Goal: Complete application form: Complete application form

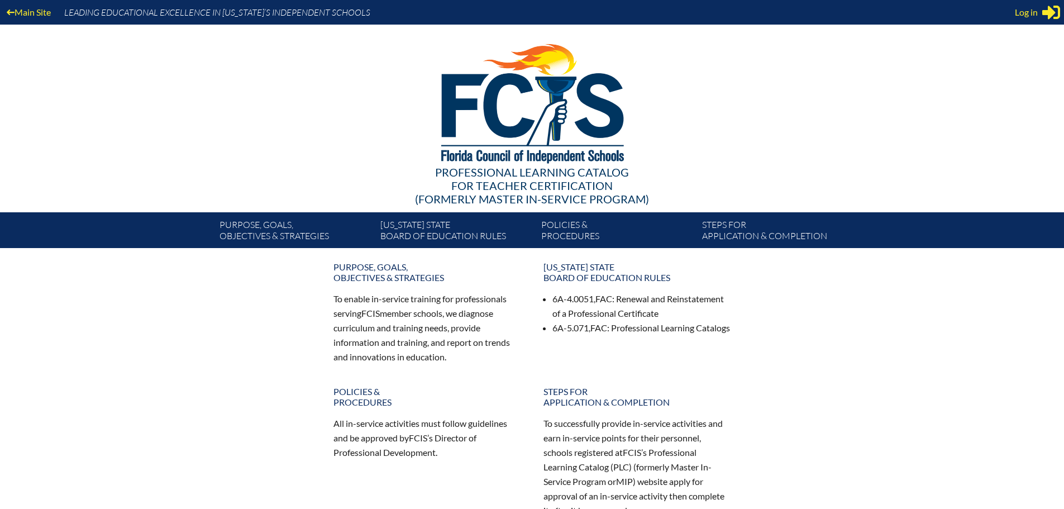
type input "[PERSON_NAME][EMAIL_ADDRESS][DOMAIN_NAME]"
click at [1023, 9] on span "Log in" at bounding box center [1026, 12] width 23 height 13
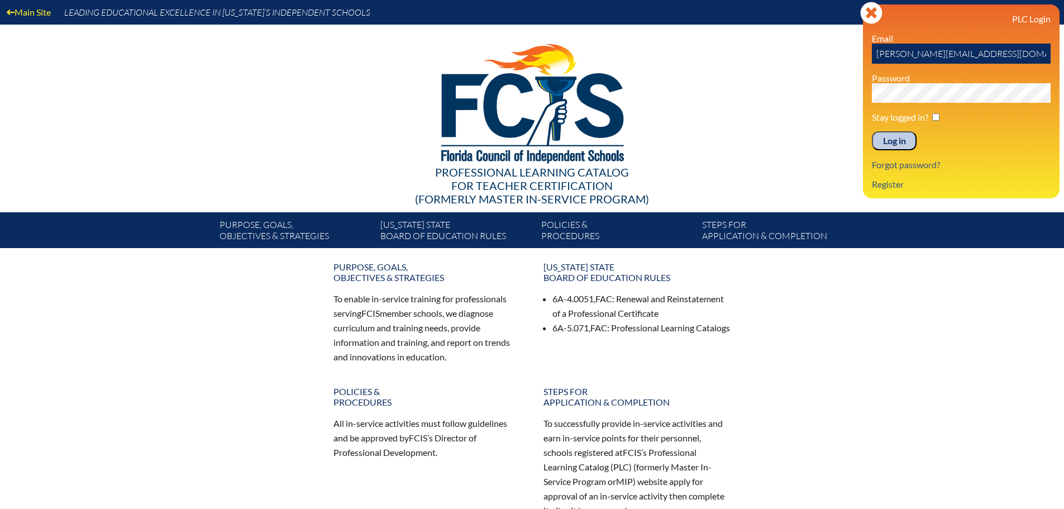
click at [904, 144] on input "Log in" at bounding box center [894, 140] width 45 height 19
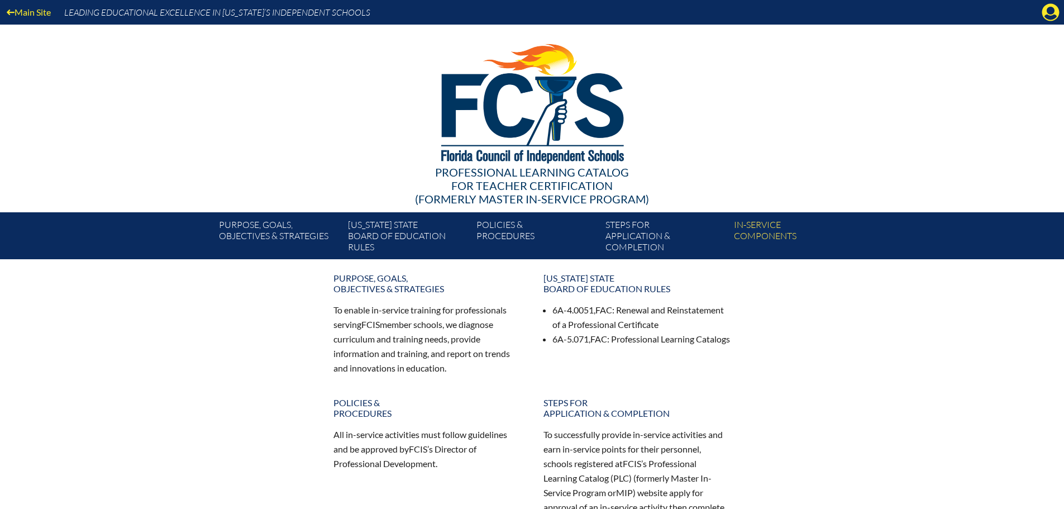
click at [1042, 17] on icon "Manage account" at bounding box center [1051, 12] width 18 height 18
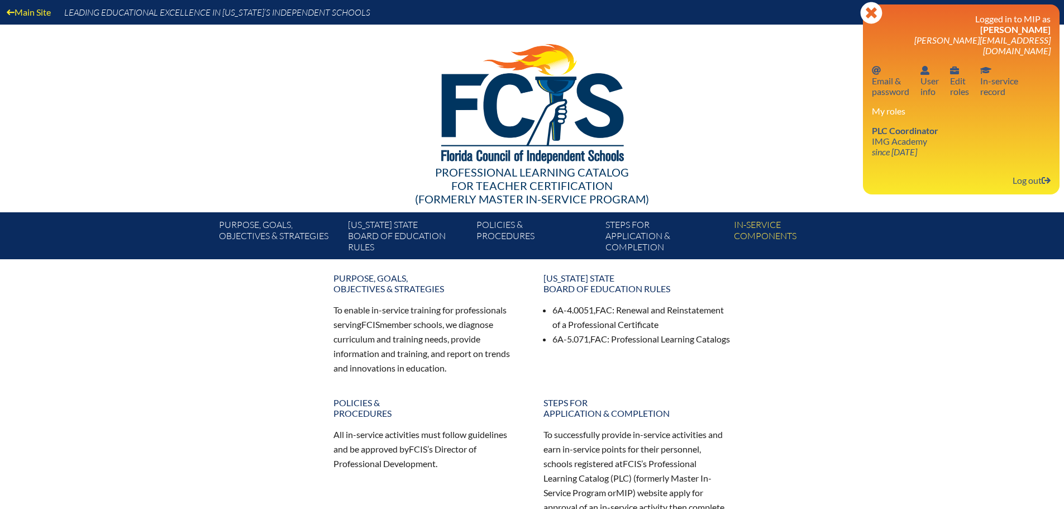
click at [874, 134] on link "PLC Coordinator IMG Academy since 2022 Aug 25" at bounding box center [905, 141] width 75 height 36
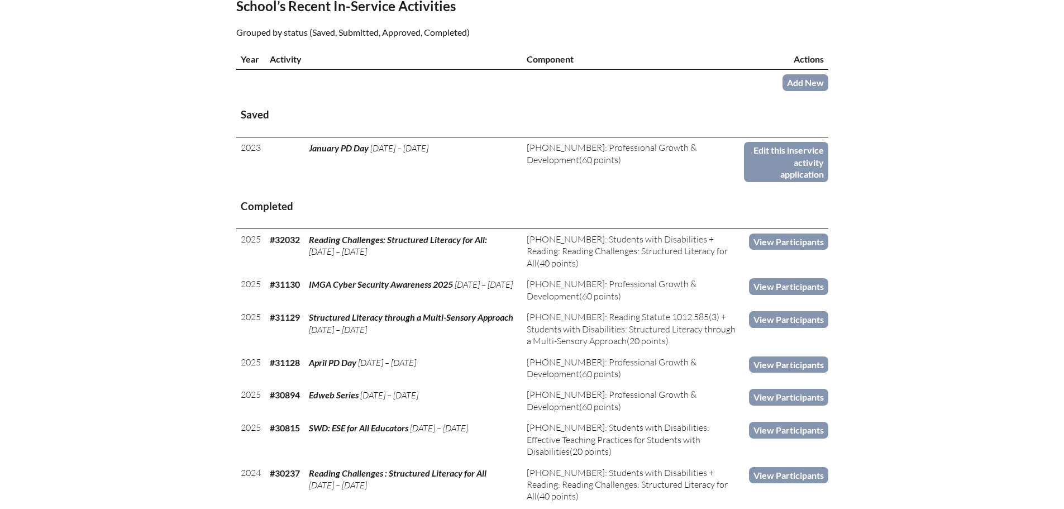
scroll to position [391, 0]
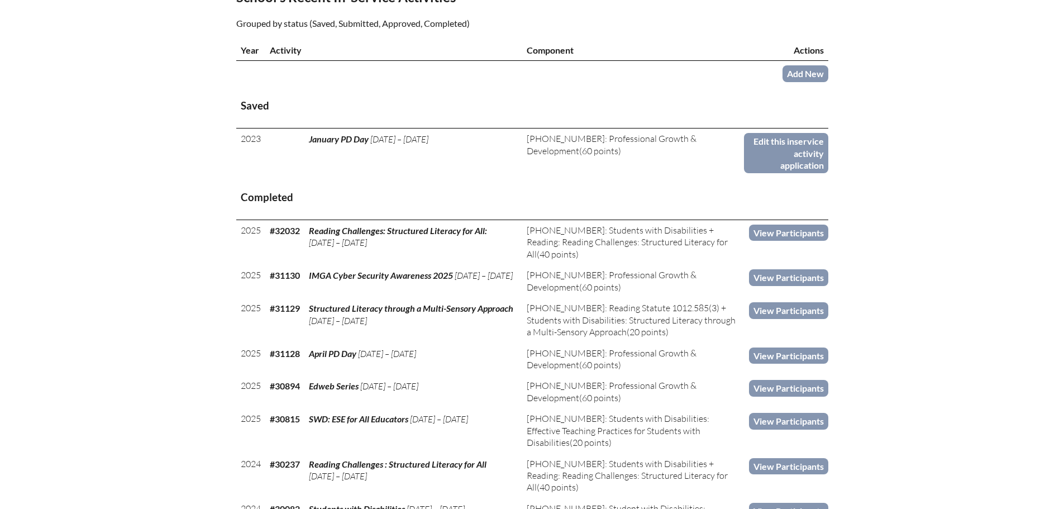
click at [797, 75] on link "Add New" at bounding box center [806, 73] width 46 height 16
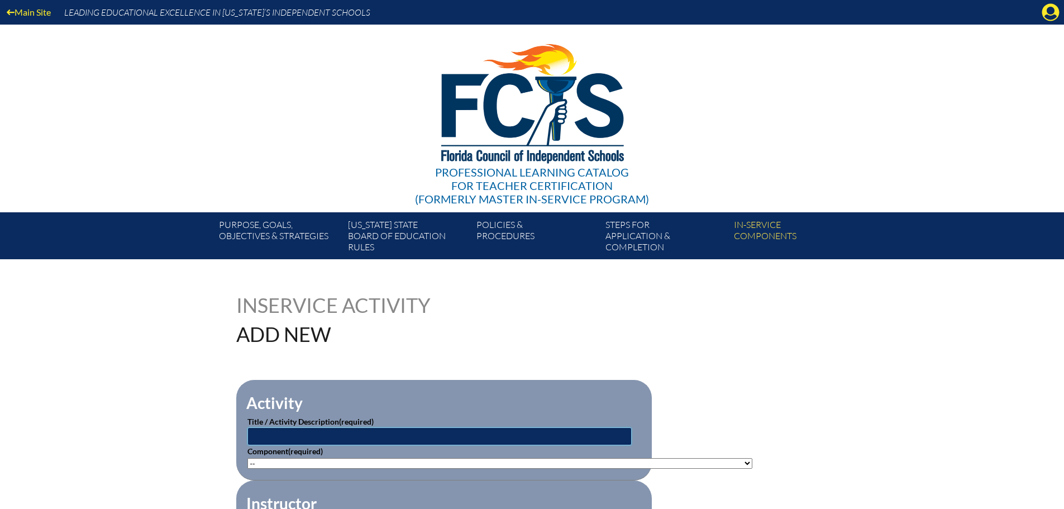
click at [437, 433] on input "text" at bounding box center [439, 436] width 384 height 18
paste input "Structured Literacy Through a Multi-Sensory Approach"
type input "Structured Literacy Through a Multi-Sensory Approach"
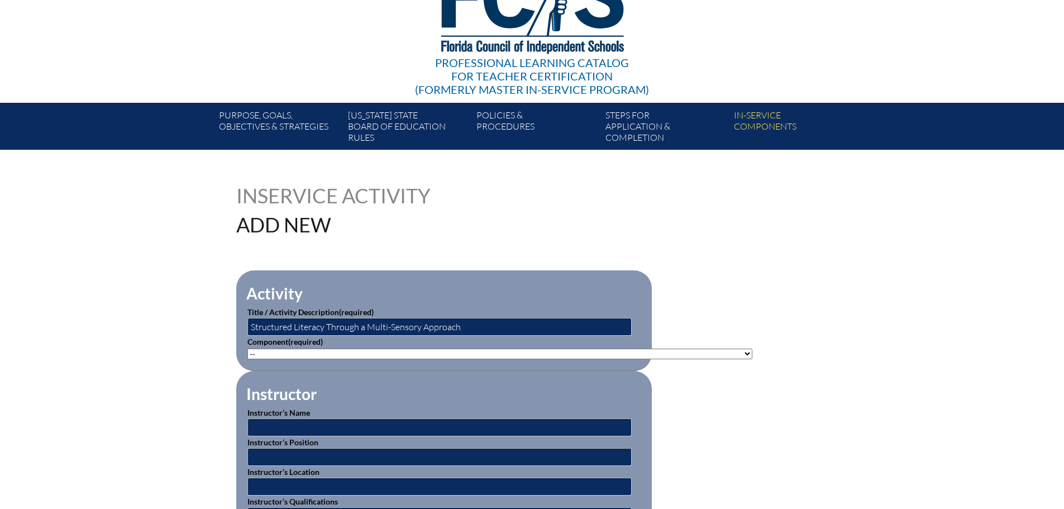
scroll to position [112, 0]
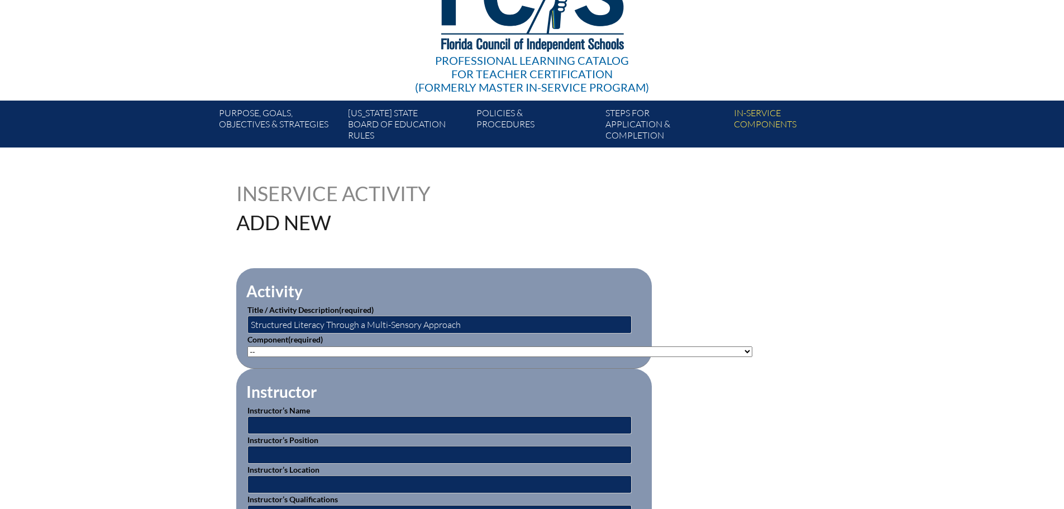
drag, startPoint x: 658, startPoint y: 347, endPoint x: 653, endPoint y: 351, distance: 6.0
click at [658, 347] on select"]"] "-- 1-000-001: Appropriate Art Activities 1-000-002: Concept and Art Process for…" at bounding box center [499, 351] width 505 height 11
select select"]"] "143301"
click at [247, 346] on select"]"] "-- 1-000-001: Appropriate Art Activities 1-000-002: Concept and Art Process for…" at bounding box center [499, 351] width 505 height 11
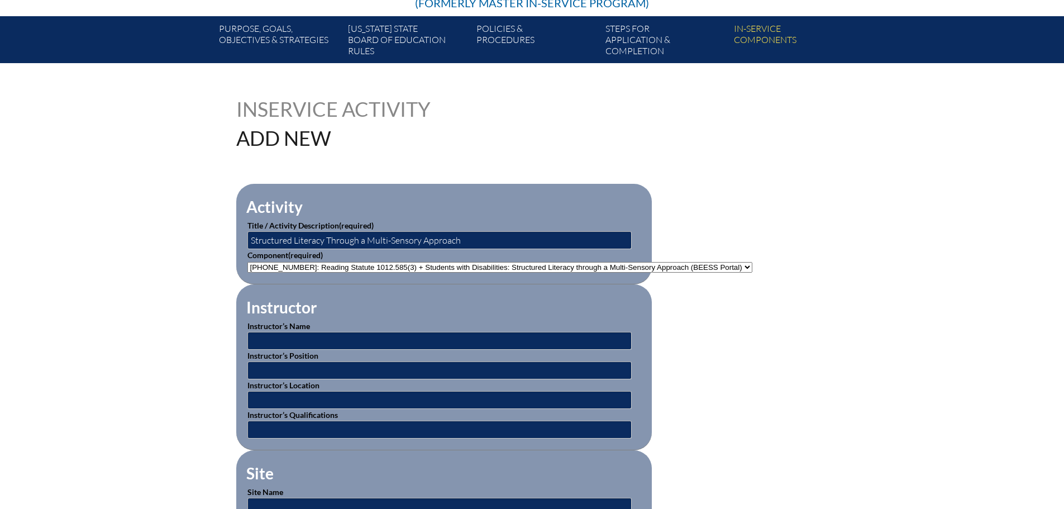
scroll to position [279, 0]
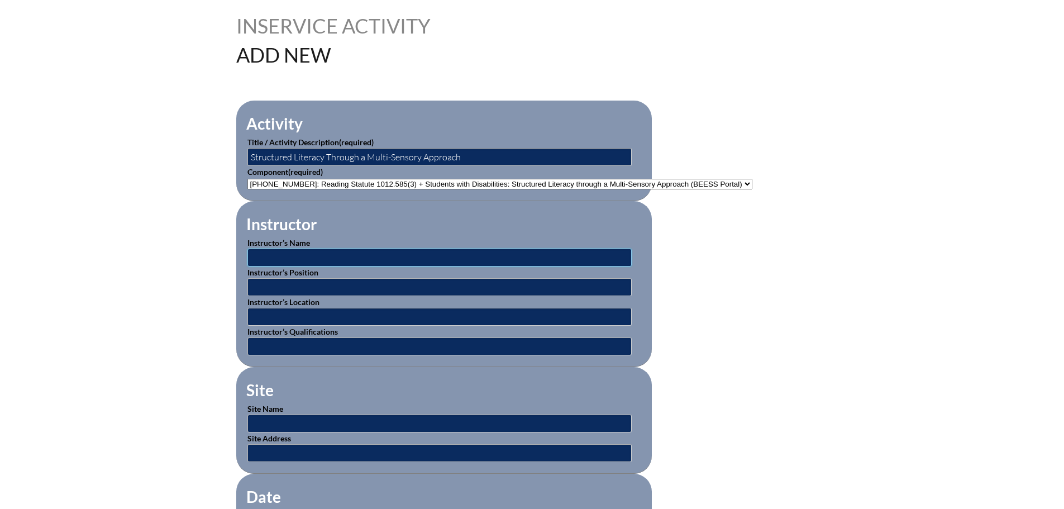
click at [359, 249] on input "text" at bounding box center [439, 258] width 384 height 18
type input "BEESS"
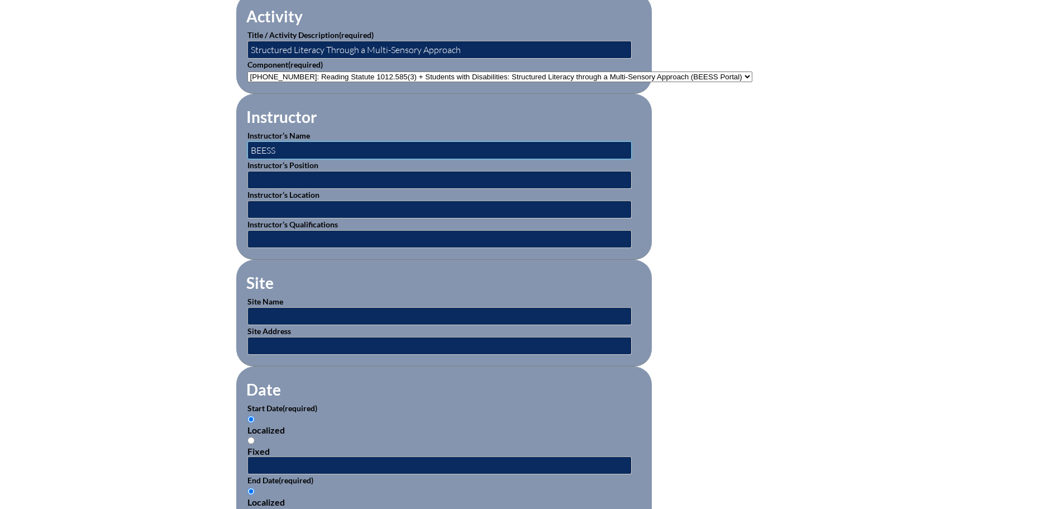
scroll to position [391, 0]
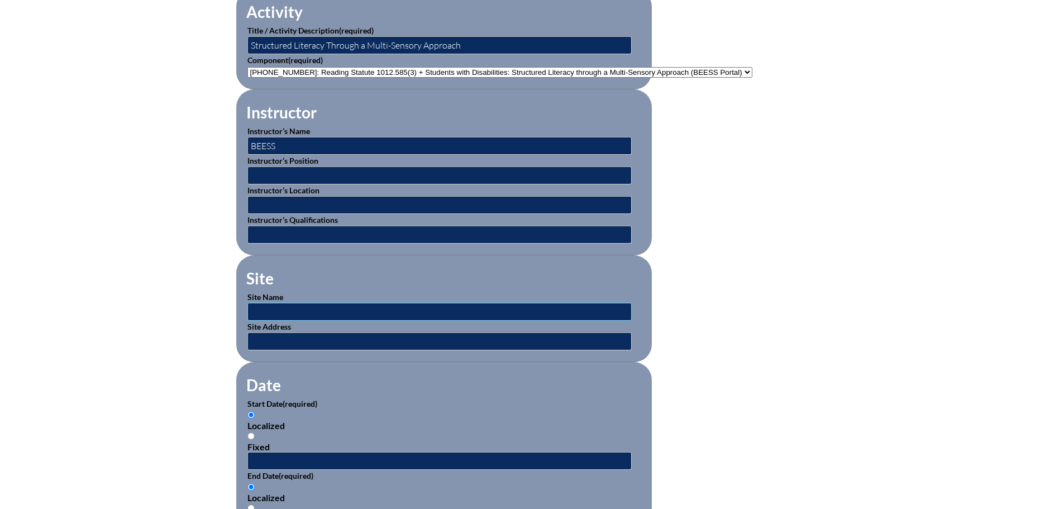
click at [323, 309] on input "text" at bounding box center [439, 312] width 384 height 18
type input "BEESS Portal to Professional Learning Alternatives"
click at [336, 332] on input "text" at bounding box center [439, 341] width 384 height 18
click at [666, 306] on form "Activity Title / Activity Description (required) Structured Literacy Through a …" at bounding box center [532, 470] width 592 height 963
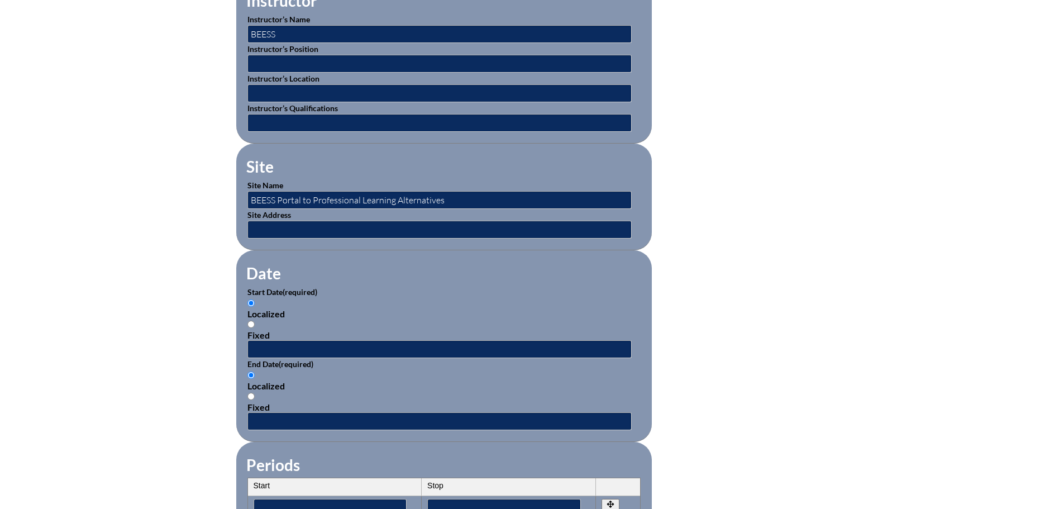
scroll to position [615, 0]
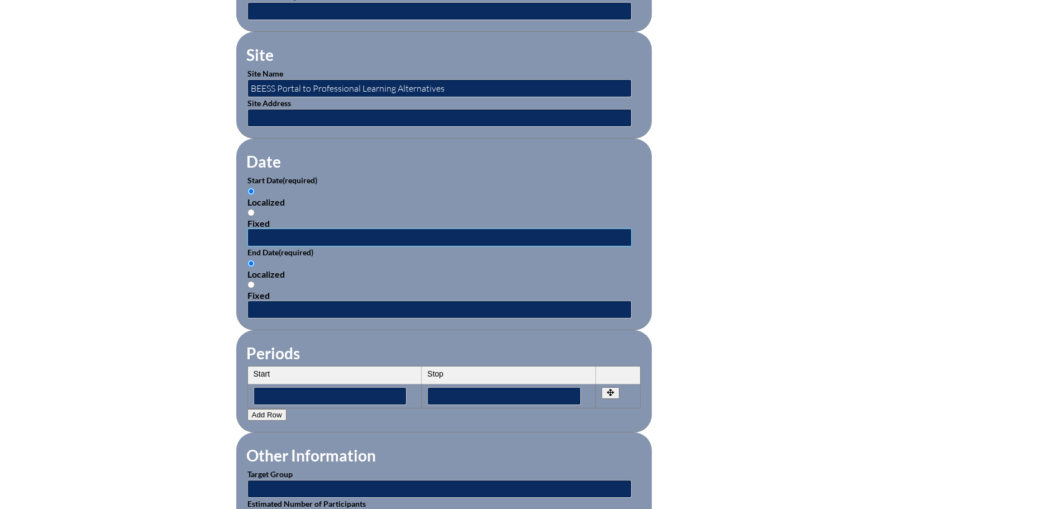
click at [310, 237] on input "text" at bounding box center [439, 237] width 384 height 18
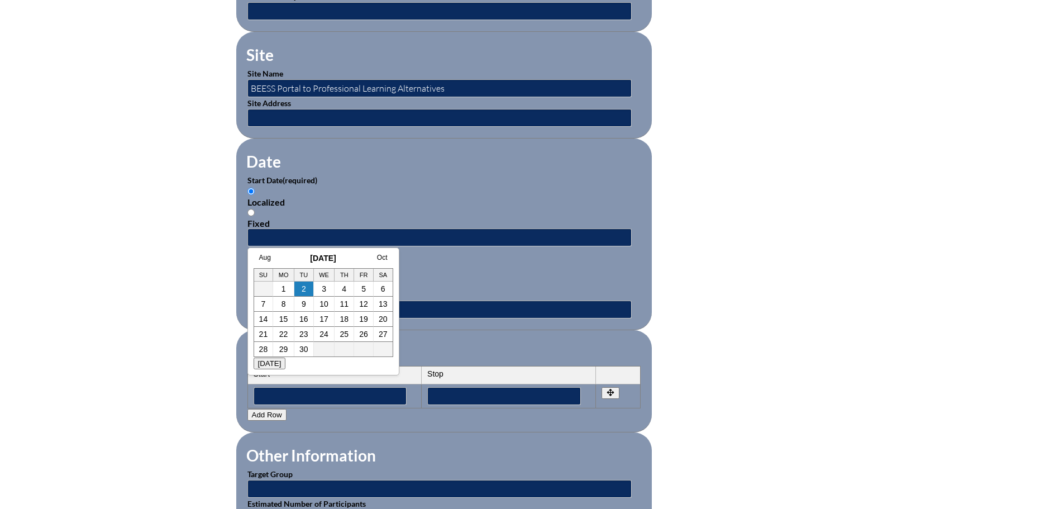
click at [259, 256] on link "Aug" at bounding box center [265, 258] width 12 height 8
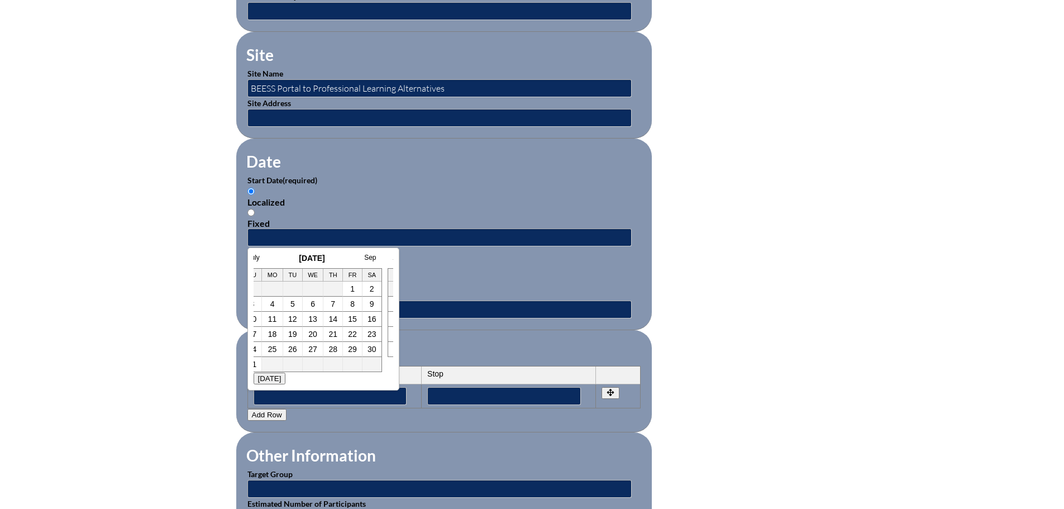
click at [259, 256] on link "July" at bounding box center [254, 258] width 12 height 8
click at [385, 258] on link "July" at bounding box center [388, 258] width 12 height 8
click at [306, 255] on link "July" at bounding box center [303, 258] width 12 height 8
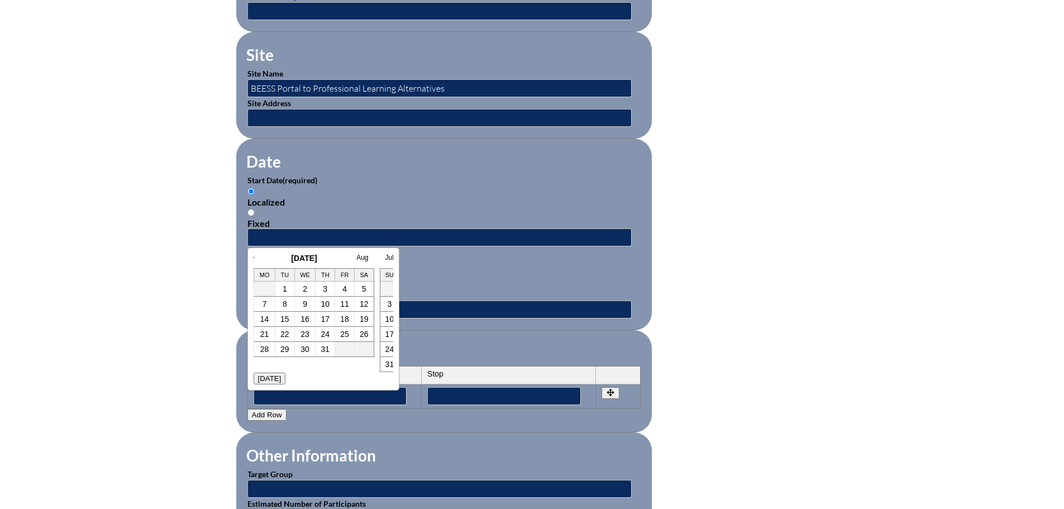
scroll to position [0, 156]
click at [295, 316] on link "15" at bounding box center [292, 319] width 9 height 9
type input "[DATE] 3:48 PM"
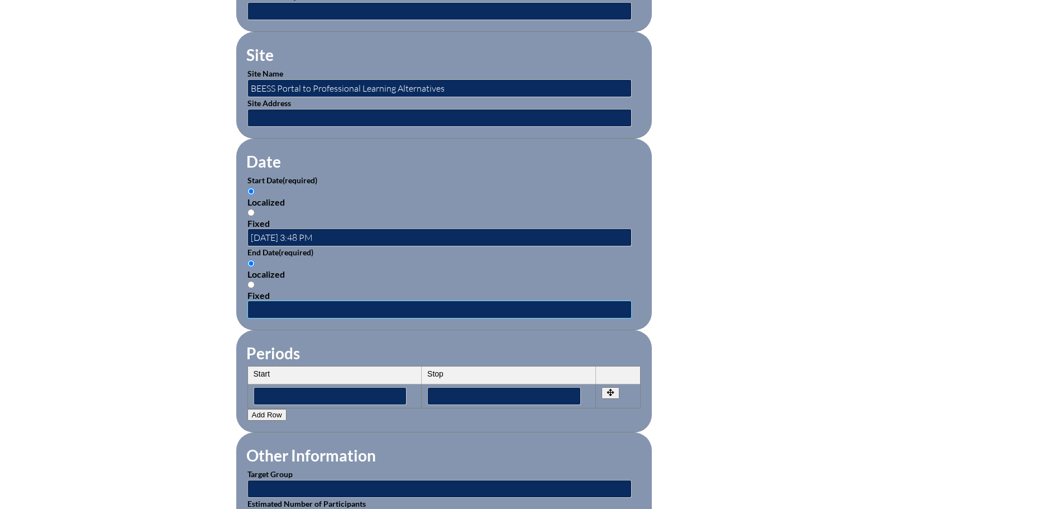
click at [280, 301] on input "text" at bounding box center [439, 310] width 384 height 18
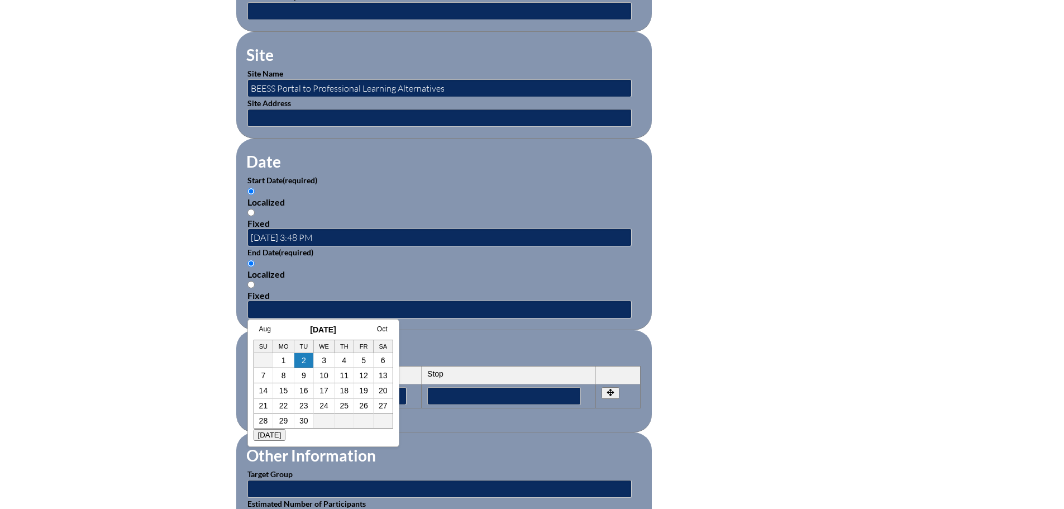
click at [284, 329] on h3 "September 2025" at bounding box center [324, 329] width 140 height 9
click at [380, 325] on link "Oct" at bounding box center [382, 329] width 11 height 8
click at [386, 327] on link "Nov" at bounding box center [381, 329] width 12 height 8
click at [386, 327] on link "Dec" at bounding box center [381, 329] width 12 height 8
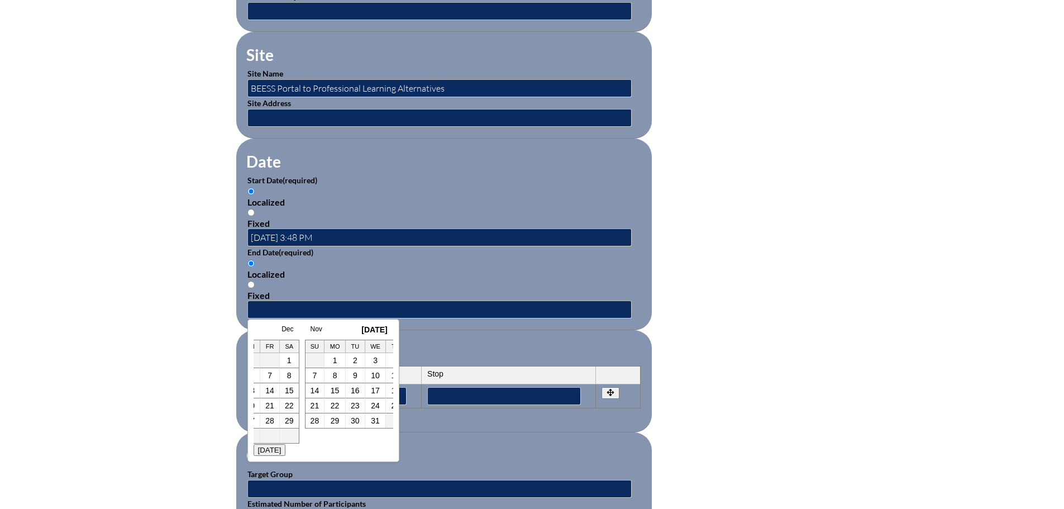
scroll to position [0, 436]
click at [325, 422] on link "31" at bounding box center [324, 420] width 9 height 9
type input "[DATE] 3:48 PM"
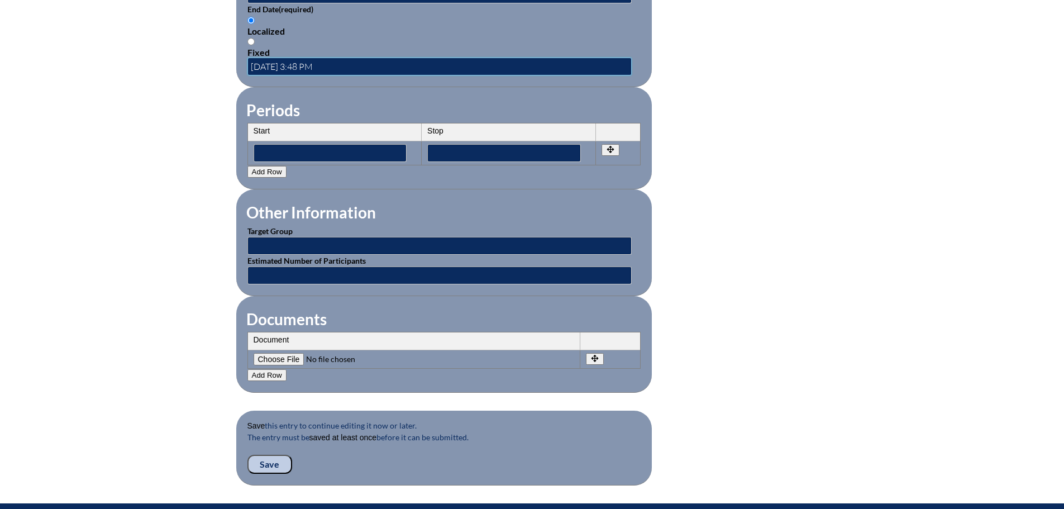
scroll to position [894, 0]
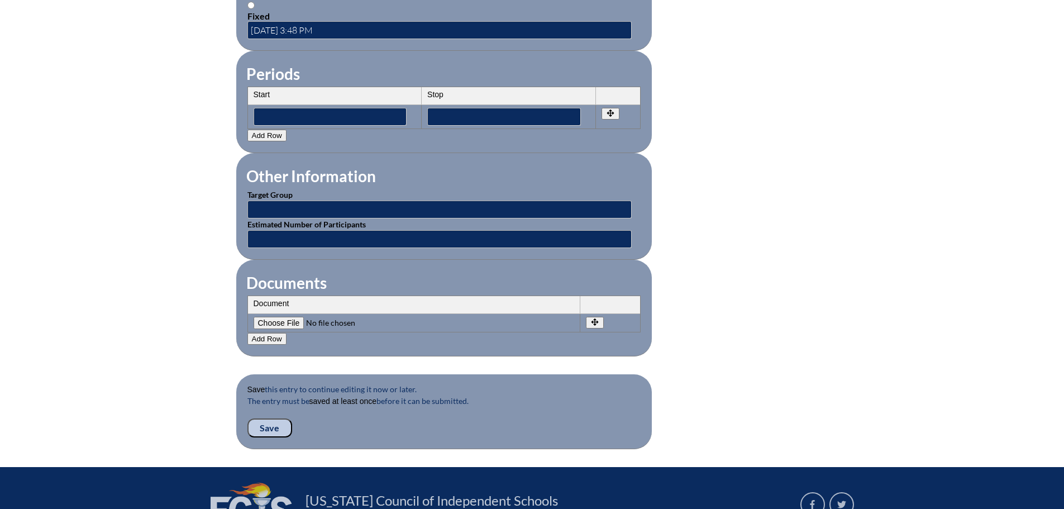
click at [274, 418] on input "Save" at bounding box center [269, 427] width 45 height 19
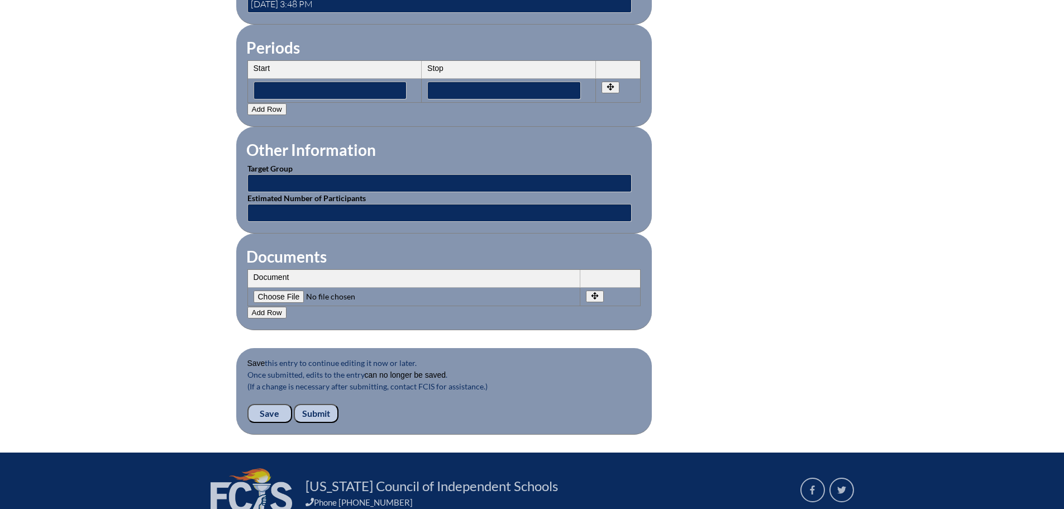
scroll to position [950, 0]
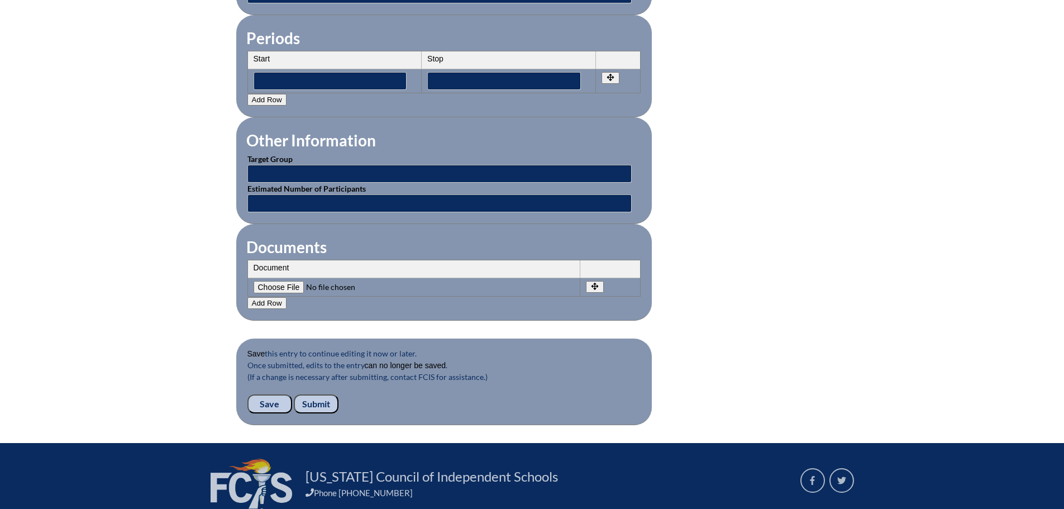
click at [319, 394] on input "Submit" at bounding box center [316, 403] width 45 height 19
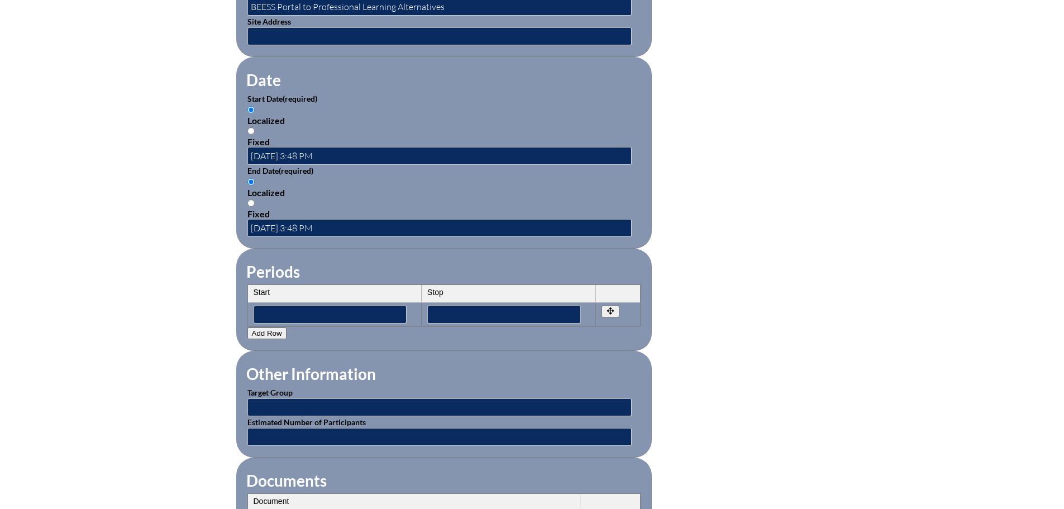
scroll to position [894, 0]
